Goal: Find contact information

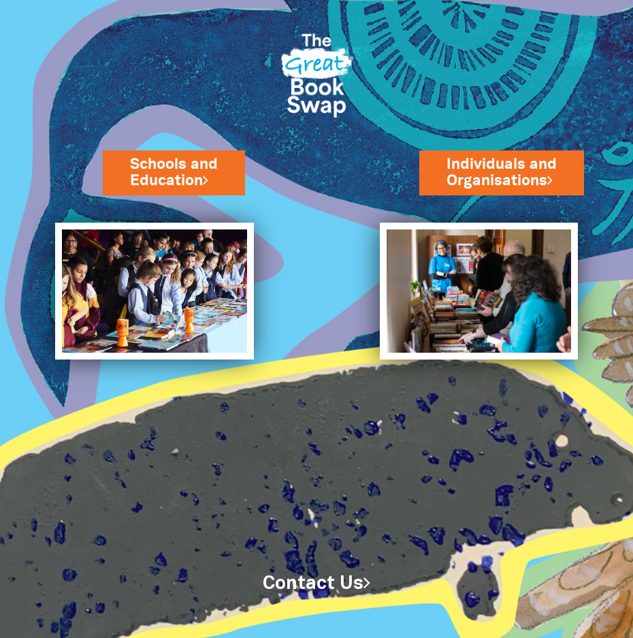
click at [324, 588] on link "Contact Us" at bounding box center [317, 584] width 108 height 17
